Goal: Check status: Check status

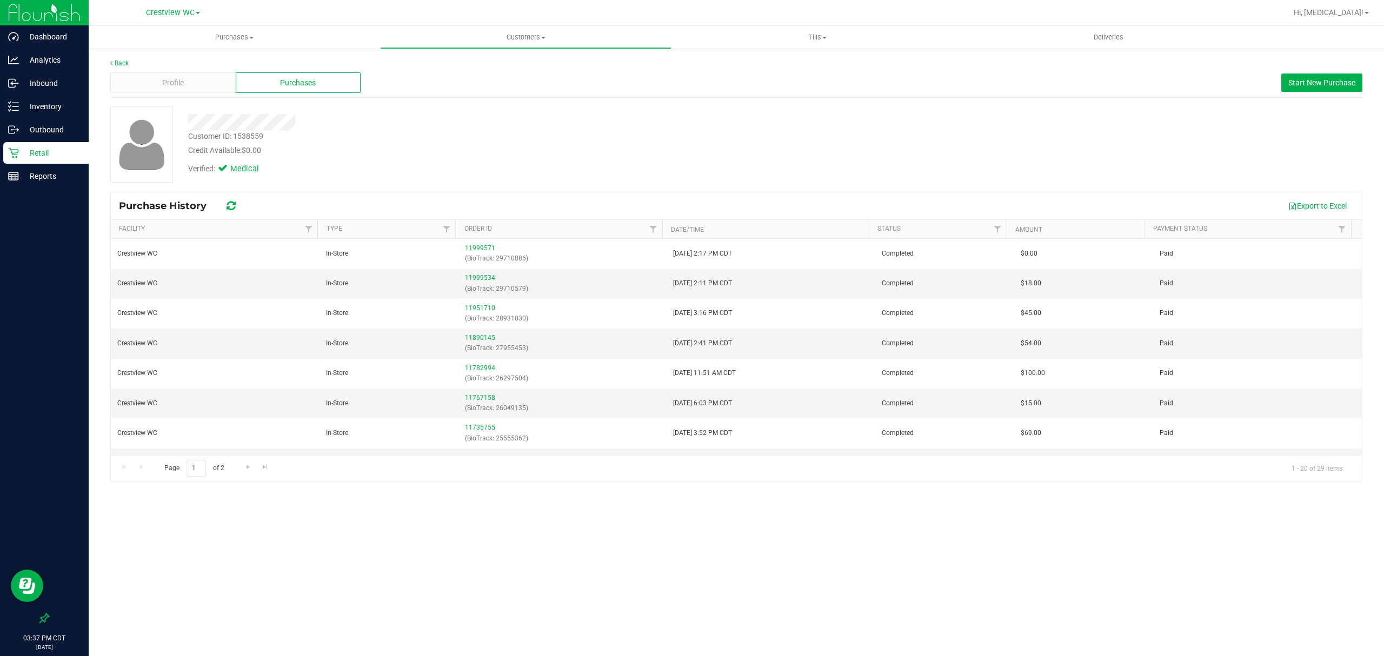
click at [46, 149] on p "Retail" at bounding box center [51, 153] width 65 height 13
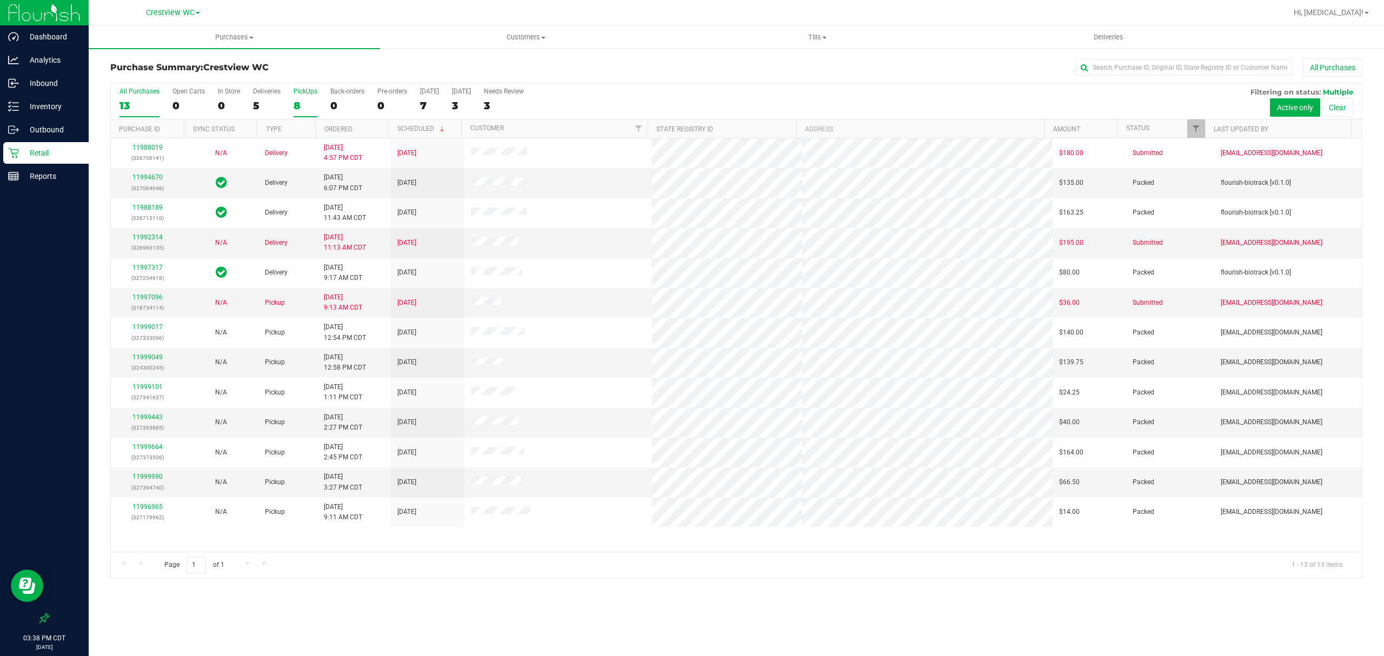
click at [301, 108] on div "8" at bounding box center [306, 105] width 24 height 12
click at [0, 0] on input "PickUps 8" at bounding box center [0, 0] width 0 height 0
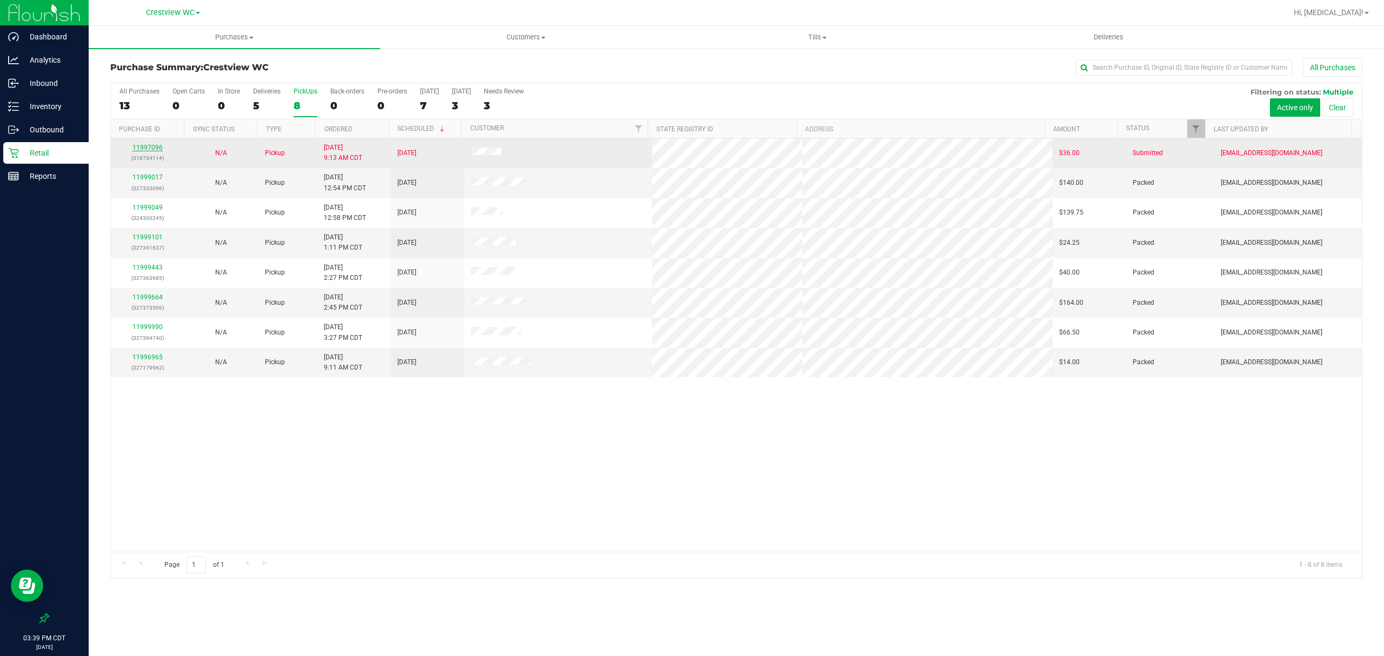
click at [141, 148] on link "11997096" at bounding box center [147, 148] width 30 height 8
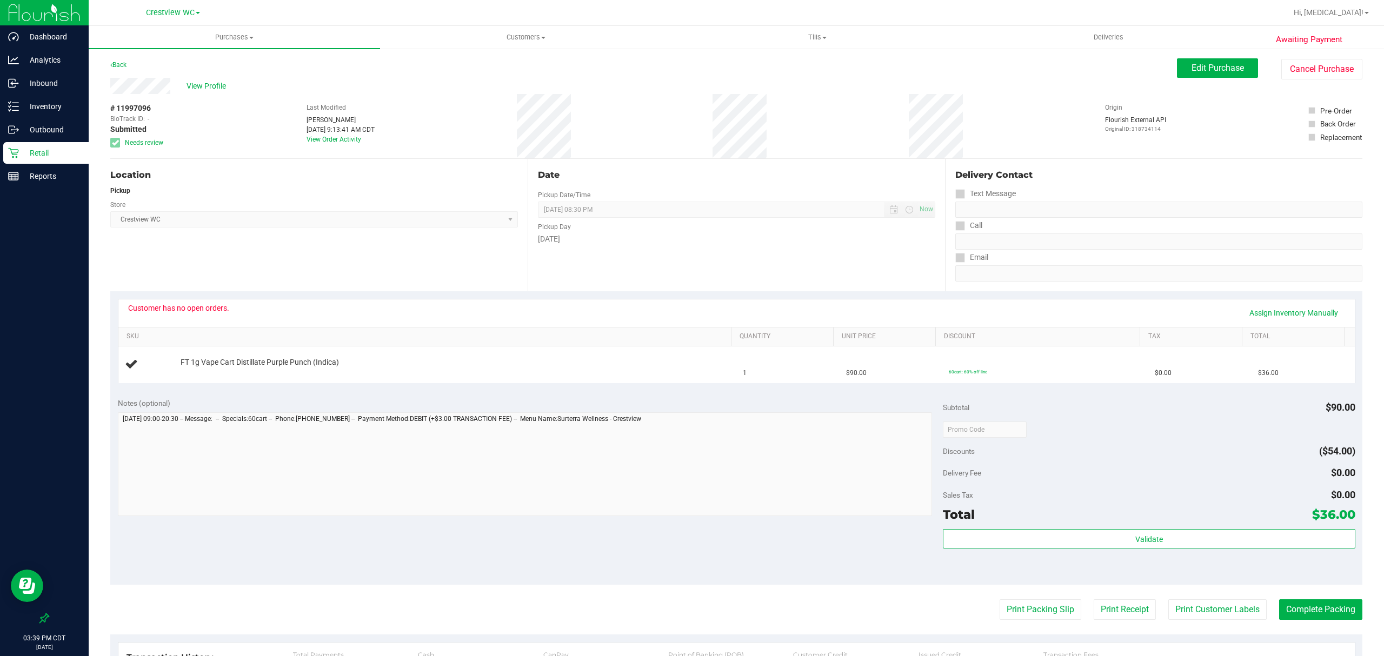
click at [34, 154] on p "Retail" at bounding box center [51, 153] width 65 height 13
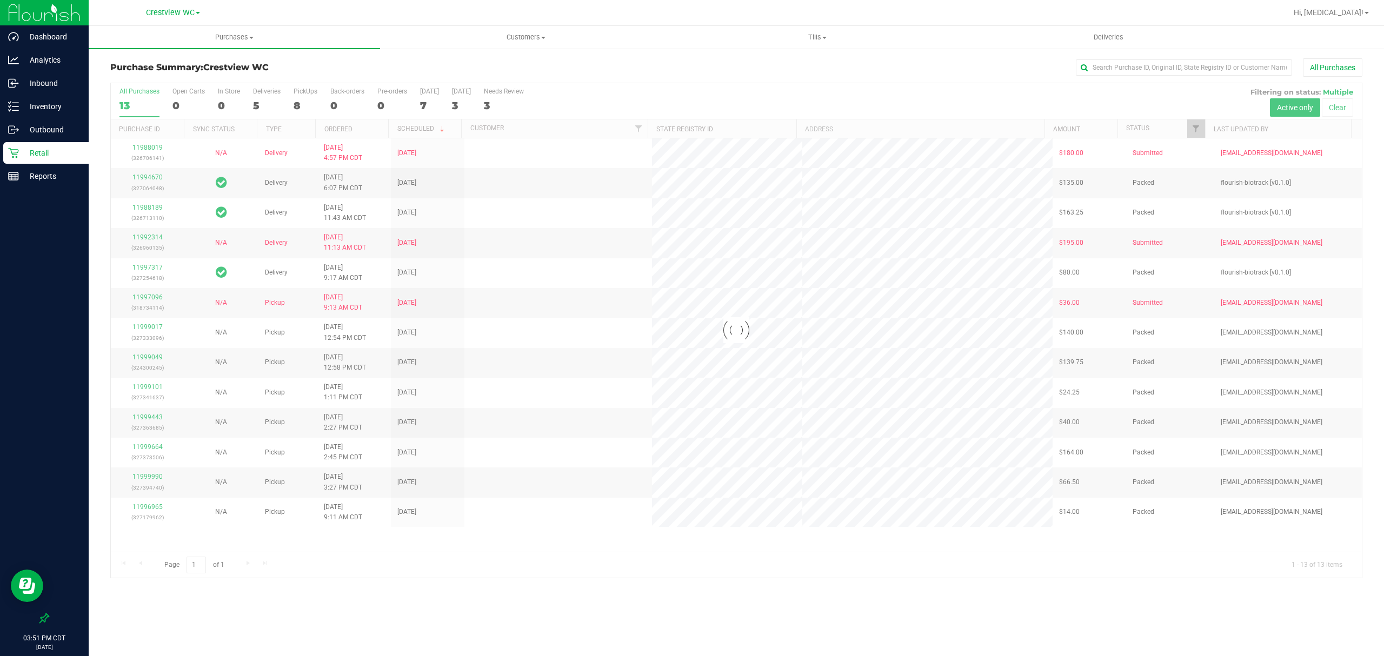
click at [308, 96] on div at bounding box center [736, 330] width 1251 height 495
click at [301, 103] on div "8" at bounding box center [306, 105] width 24 height 12
click at [0, 0] on input "PickUps 8" at bounding box center [0, 0] width 0 height 0
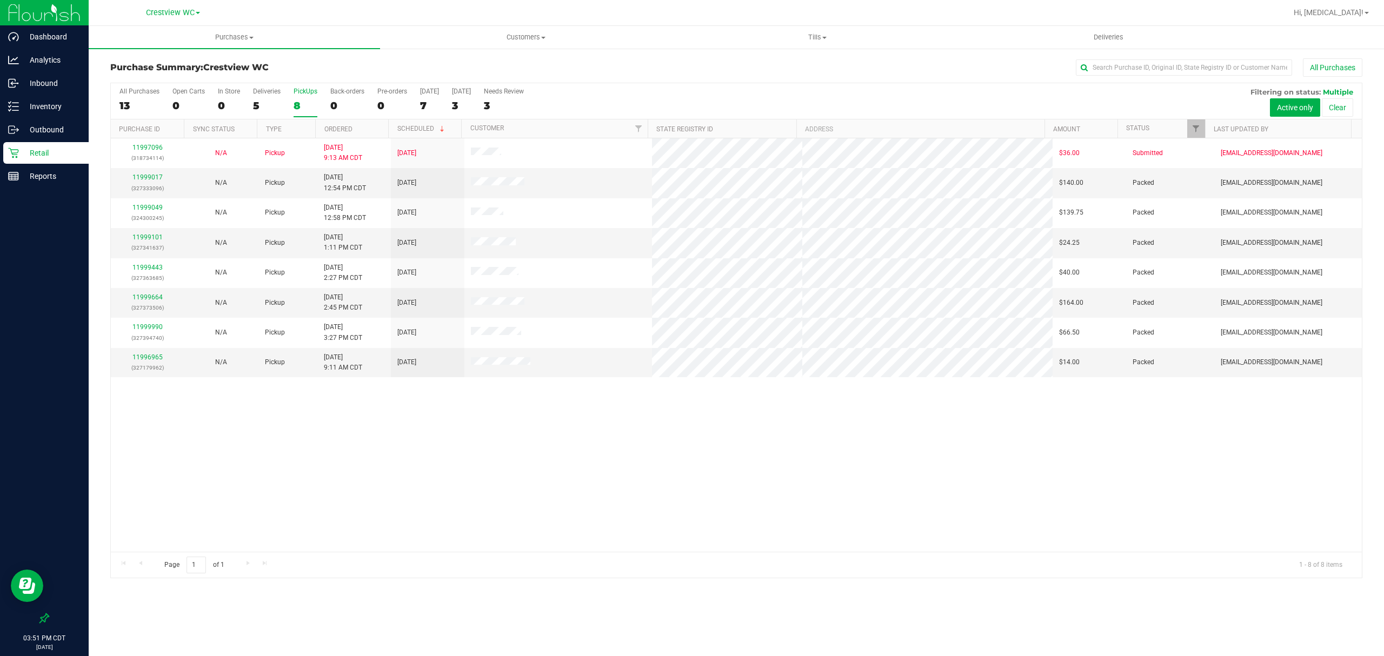
click at [613, 401] on div "11997096 (318734114) N/A Pickup [DATE] 9:13 AM CDT 9/24/2025 $36.00 Submitted […" at bounding box center [736, 345] width 1251 height 414
